Goal: Task Accomplishment & Management: Manage account settings

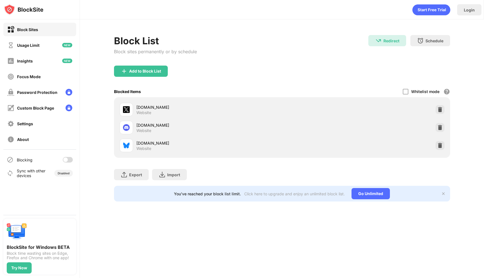
click at [69, 159] on div at bounding box center [68, 160] width 10 height 6
click at [69, 158] on div at bounding box center [70, 159] width 4 height 4
click at [66, 157] on div at bounding box center [68, 160] width 10 height 6
